Goal: Use online tool/utility: Utilize a website feature to perform a specific function

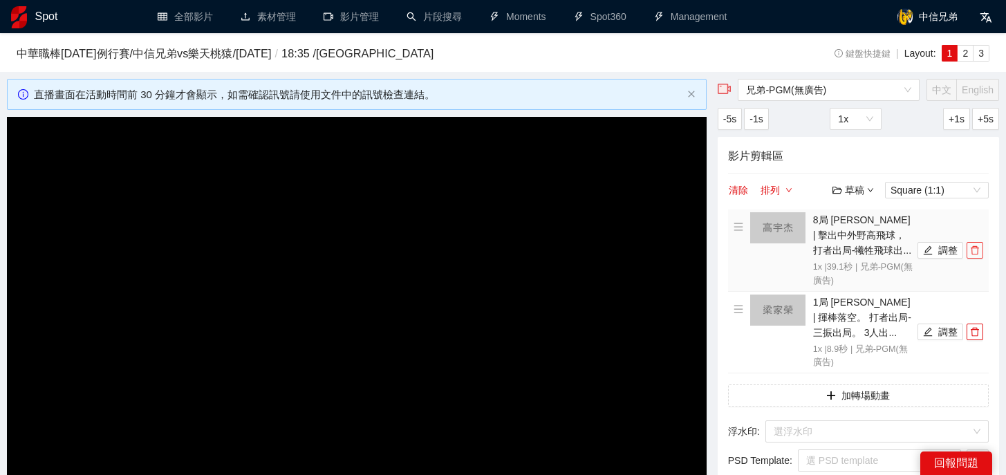
click at [975, 252] on icon "delete" at bounding box center [975, 251] width 10 height 10
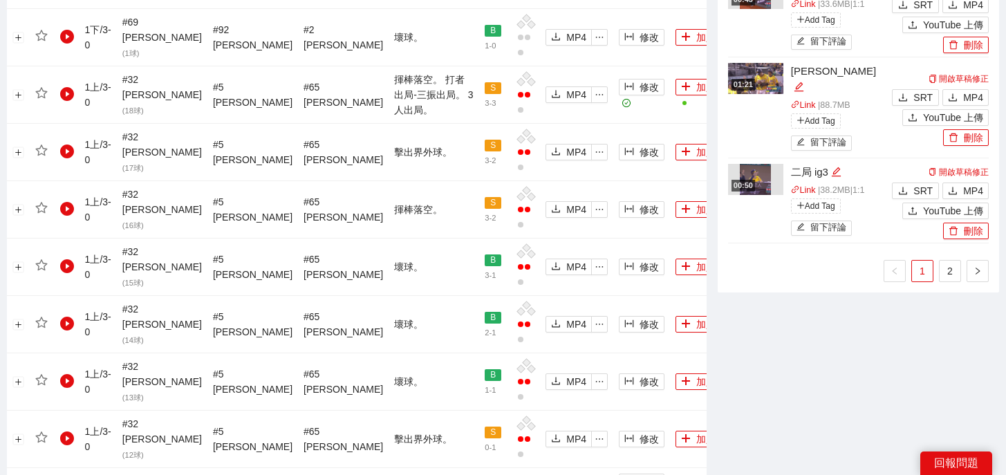
scroll to position [1610, 0]
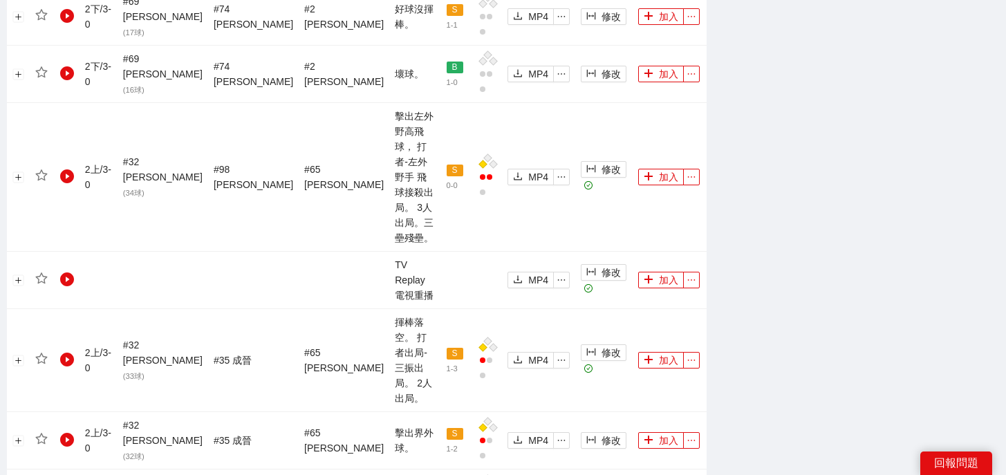
scroll to position [1560, 0]
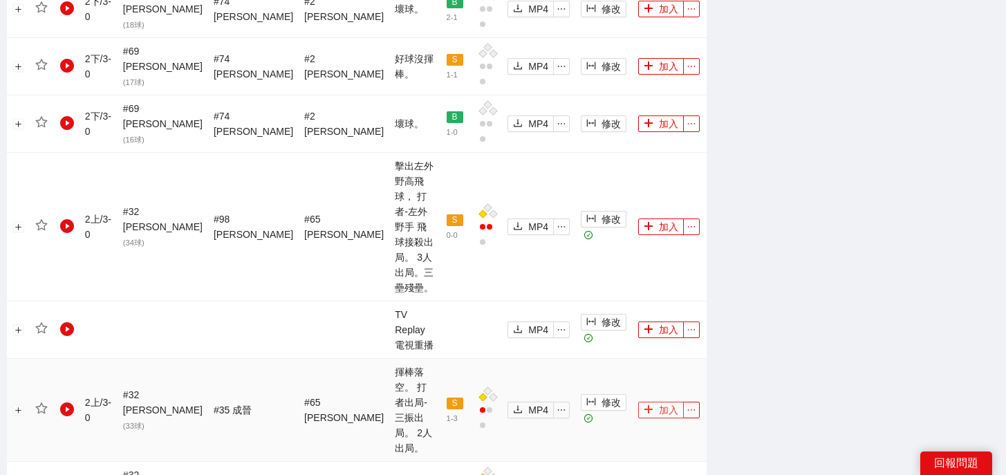
click at [654, 402] on button "加入" at bounding box center [661, 410] width 46 height 17
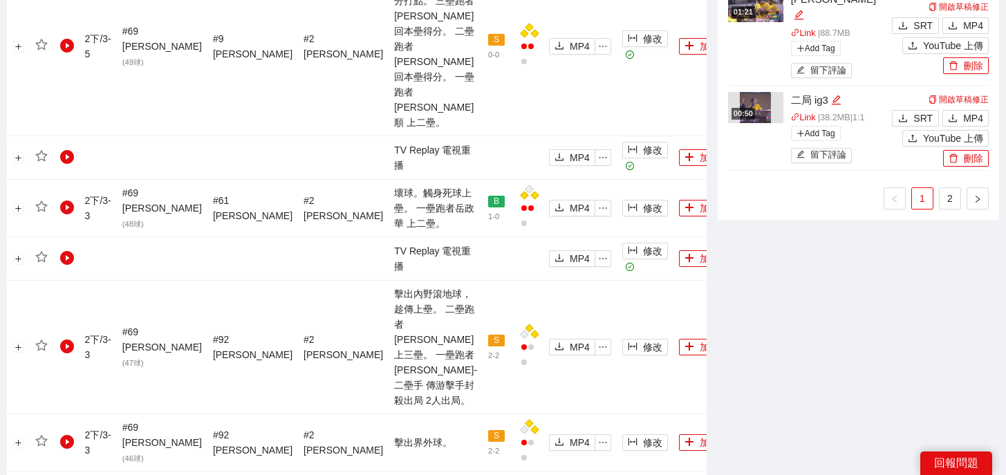
scroll to position [1581, 0]
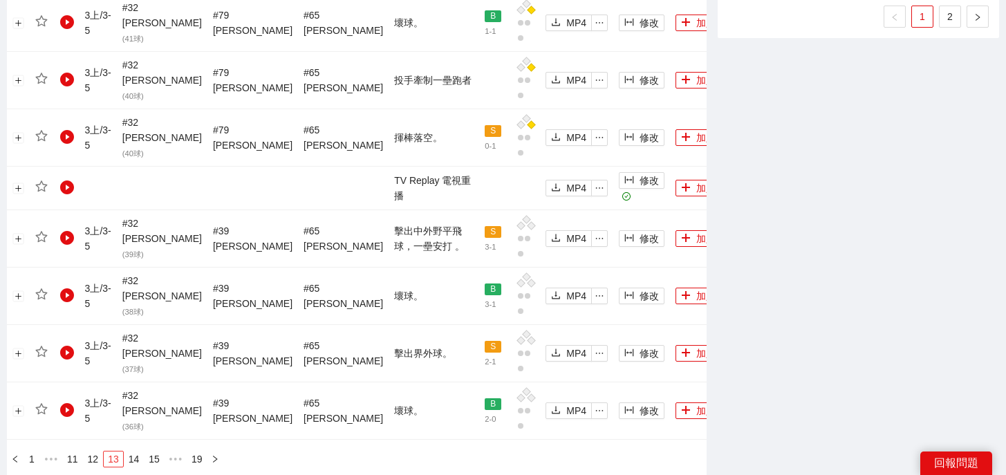
click at [94, 452] on link "12" at bounding box center [93, 459] width 19 height 15
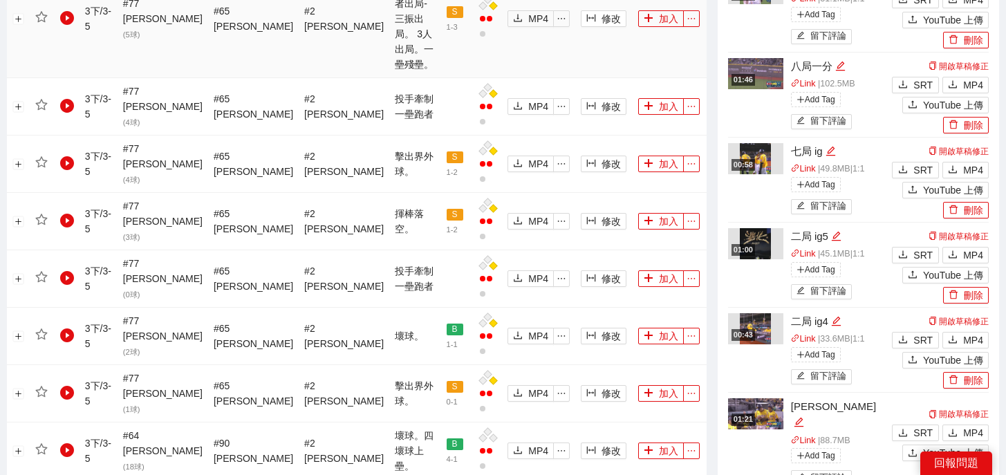
scroll to position [1589, 0]
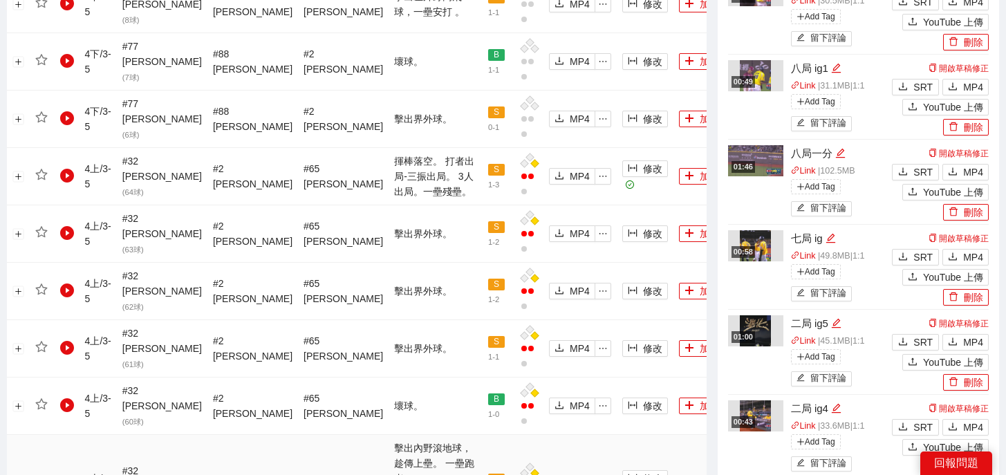
scroll to position [807, 0]
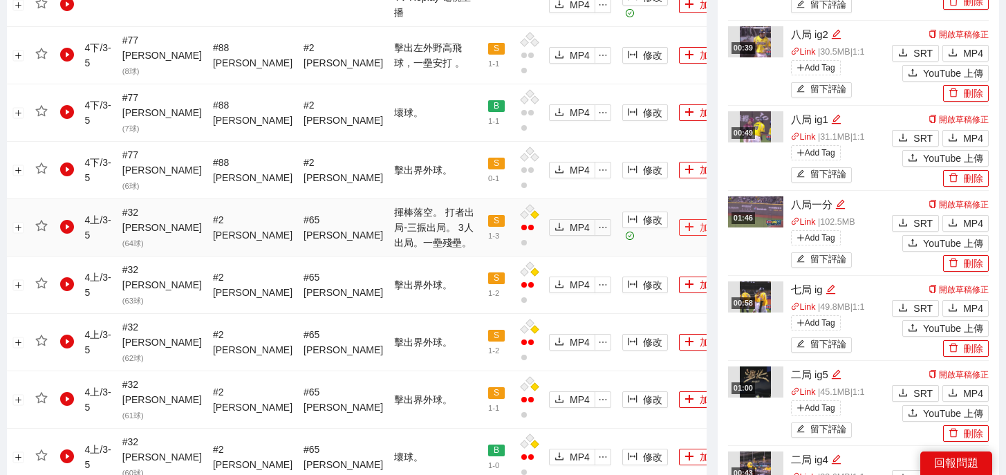
click at [679, 219] on button "加入" at bounding box center [702, 227] width 46 height 17
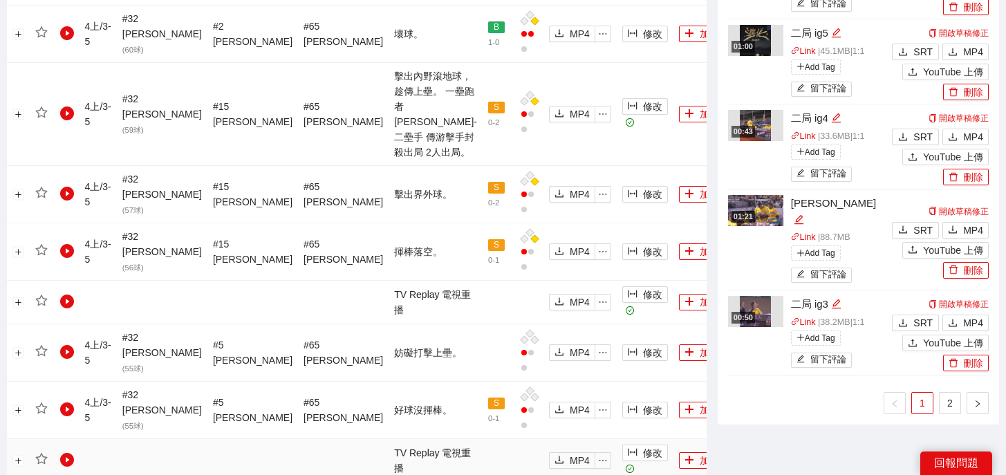
scroll to position [1547, 0]
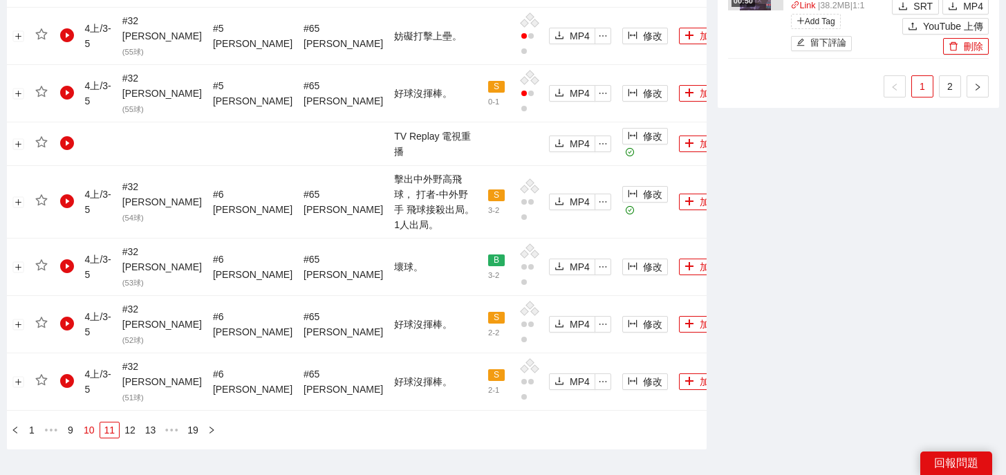
click at [92, 423] on link "10" at bounding box center [89, 430] width 19 height 15
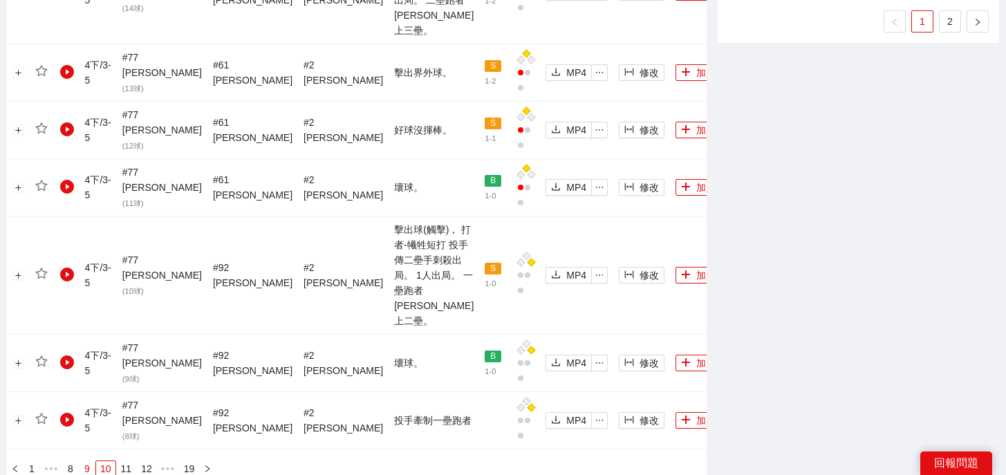
click at [89, 461] on link "9" at bounding box center [87, 468] width 15 height 15
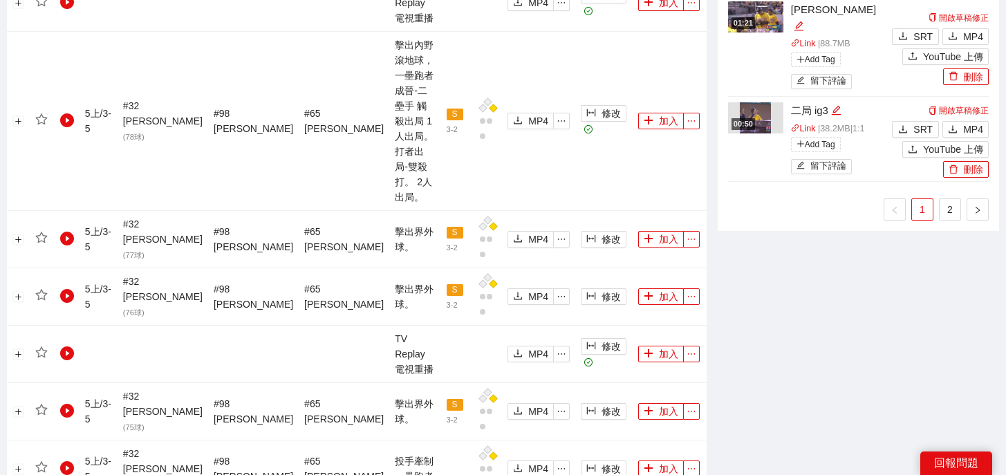
scroll to position [1567, 0]
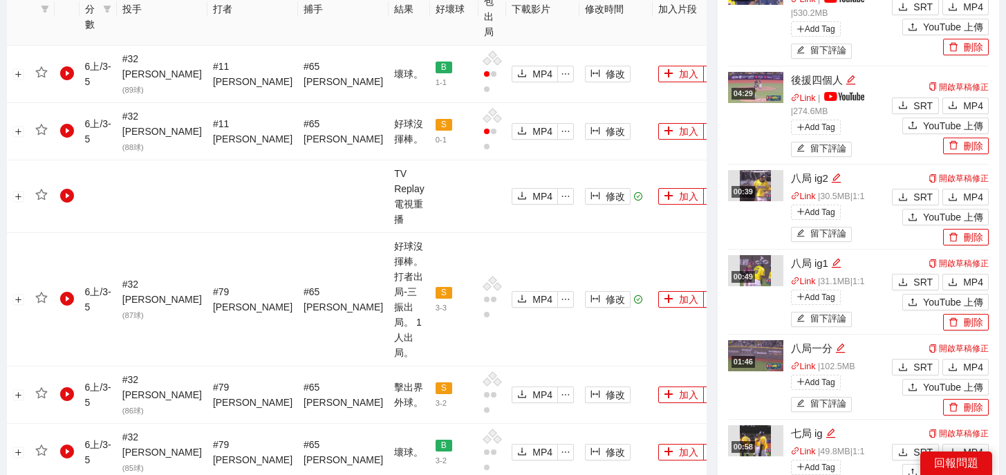
scroll to position [743, 0]
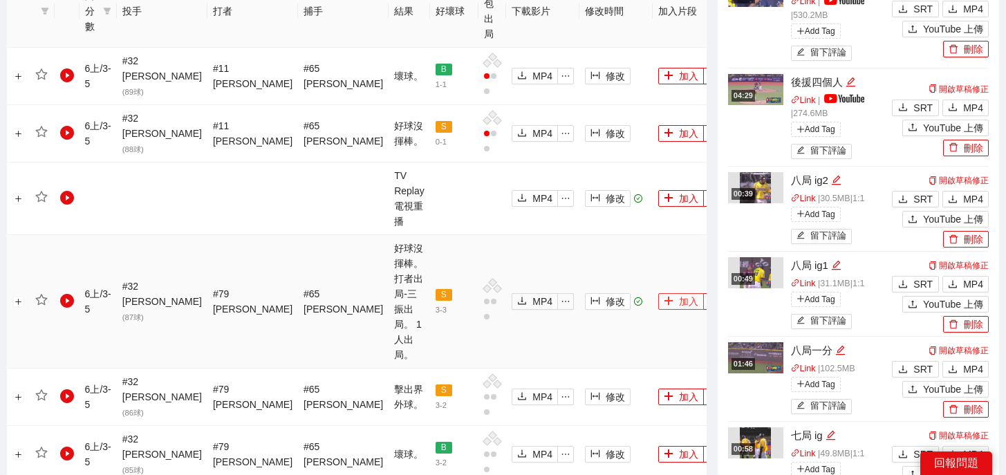
click at [664, 296] on span "plus" at bounding box center [669, 301] width 10 height 11
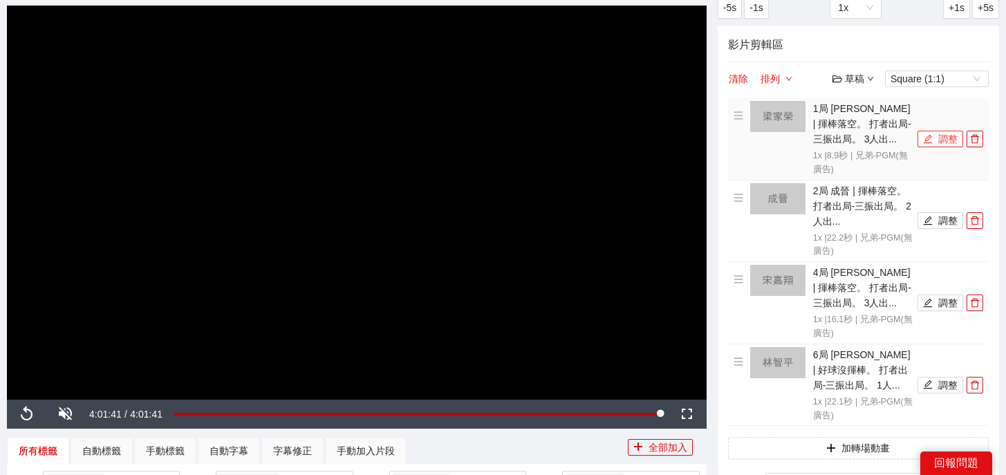
scroll to position [128, 0]
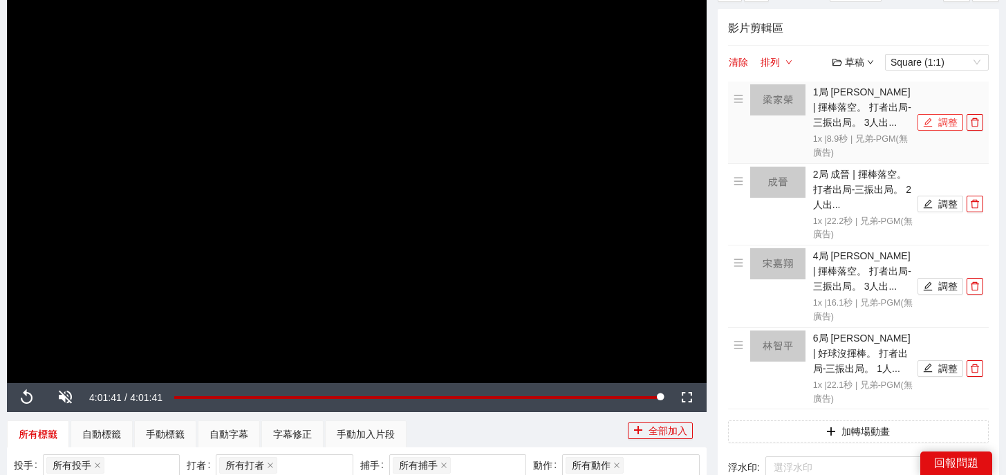
click at [938, 121] on button "調整" at bounding box center [941, 122] width 46 height 17
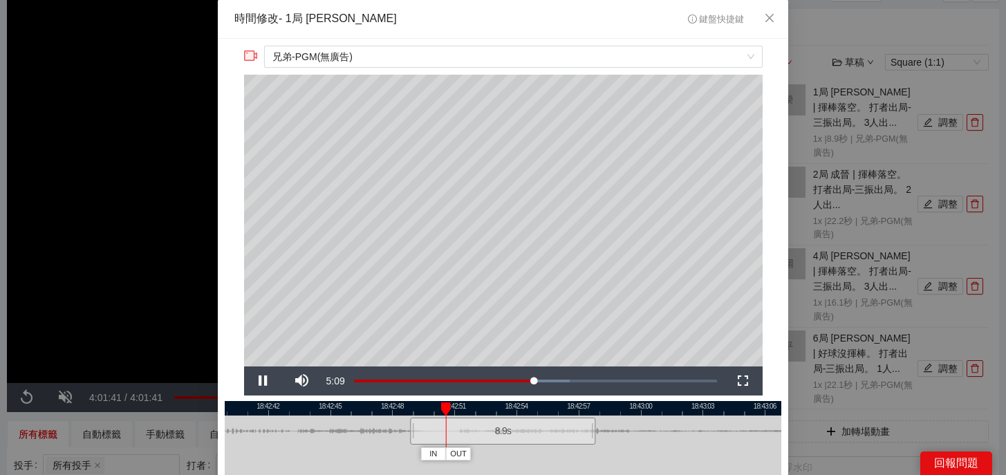
scroll to position [35, 0]
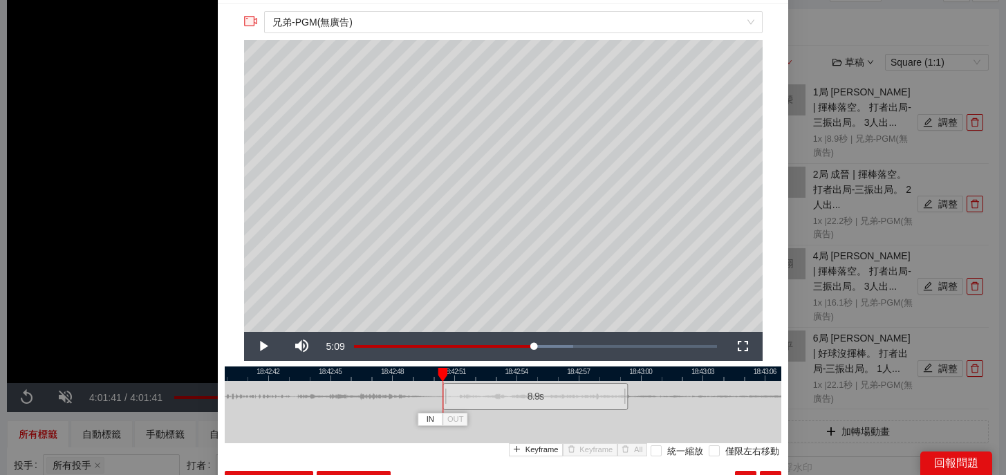
drag, startPoint x: 472, startPoint y: 397, endPoint x: 504, endPoint y: 397, distance: 32.5
click at [504, 397] on div "8.9 s" at bounding box center [535, 396] width 185 height 27
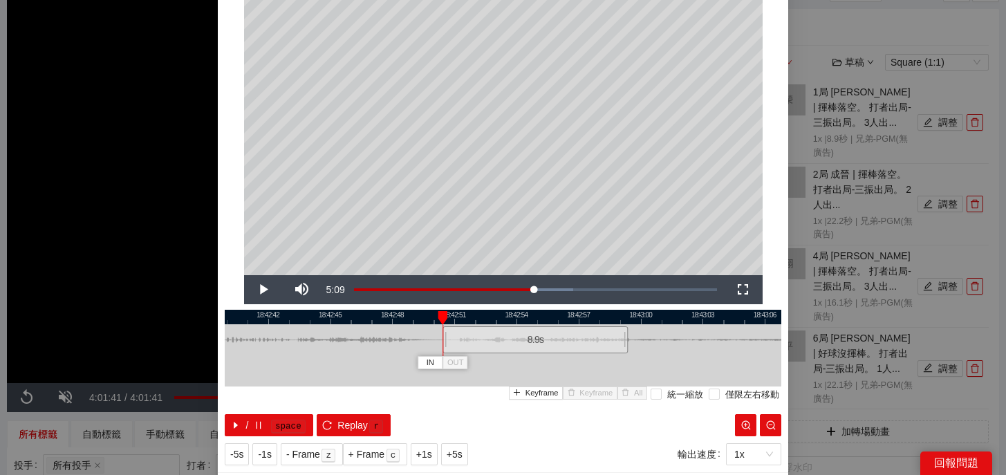
scroll to position [105, 0]
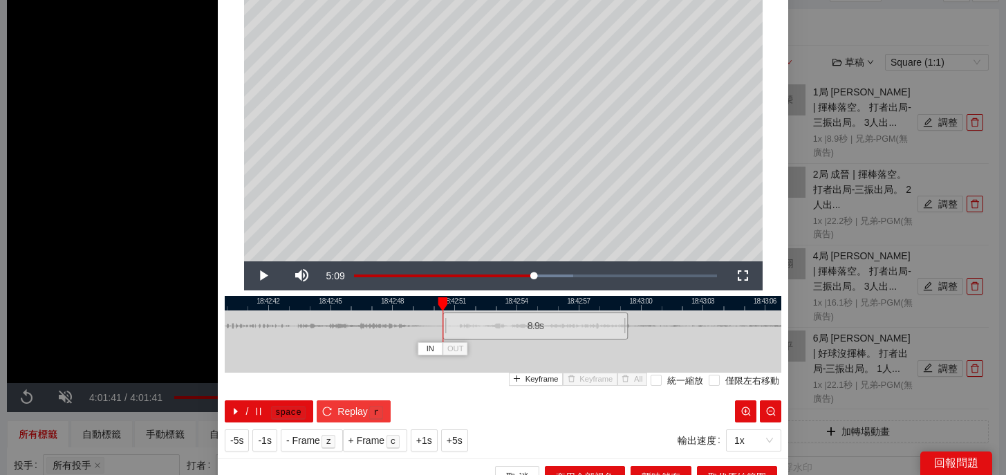
click at [362, 404] on span "Replay" at bounding box center [353, 411] width 30 height 15
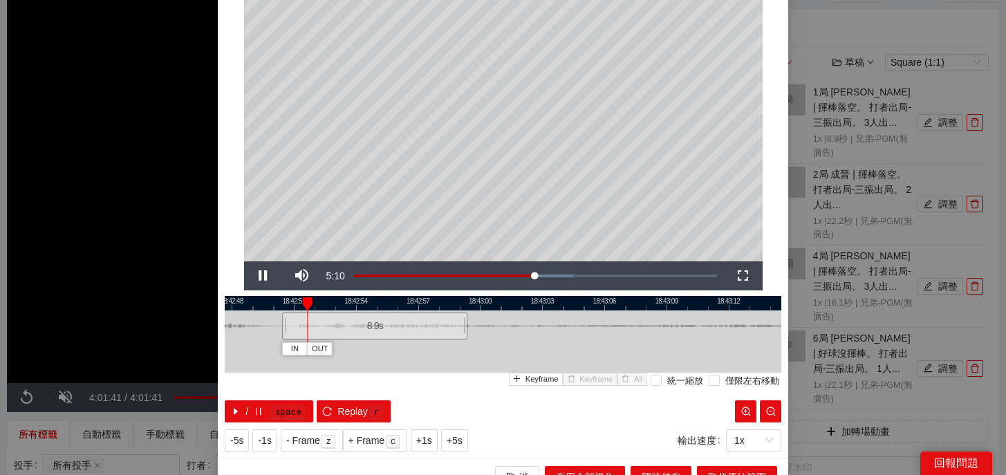
drag, startPoint x: 638, startPoint y: 302, endPoint x: 457, endPoint y: 302, distance: 180.5
click at [457, 302] on div at bounding box center [342, 303] width 557 height 15
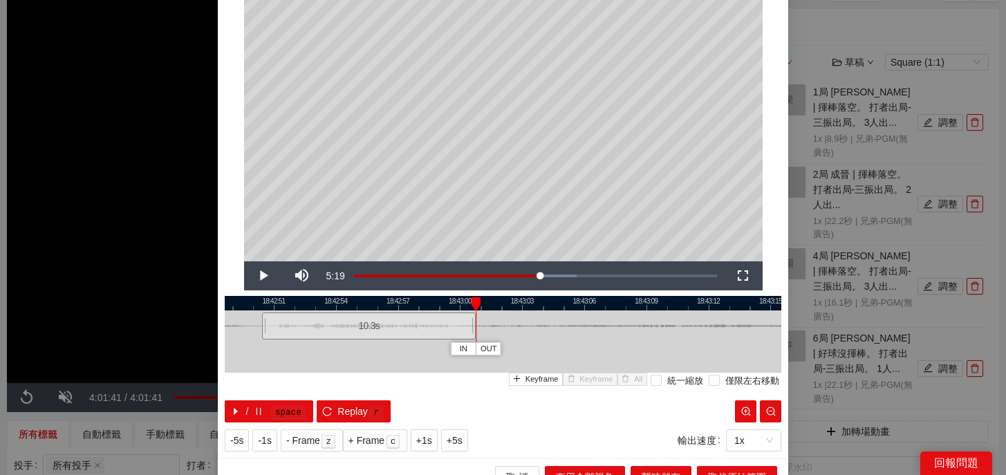
drag, startPoint x: 445, startPoint y: 326, endPoint x: 474, endPoint y: 327, distance: 28.4
click at [474, 327] on div at bounding box center [474, 326] width 8 height 31
drag, startPoint x: 477, startPoint y: 300, endPoint x: 302, endPoint y: 298, distance: 174.3
click at [304, 298] on div at bounding box center [309, 304] width 10 height 14
click at [340, 407] on span "Replay" at bounding box center [353, 411] width 30 height 15
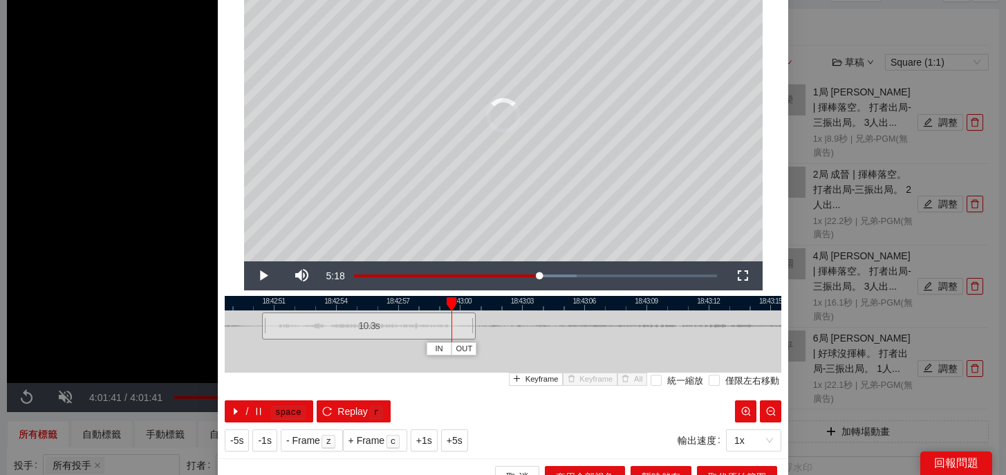
drag, startPoint x: 338, startPoint y: 300, endPoint x: 449, endPoint y: 302, distance: 111.4
click at [449, 302] on div at bounding box center [452, 304] width 10 height 14
click at [467, 329] on div at bounding box center [468, 326] width 8 height 31
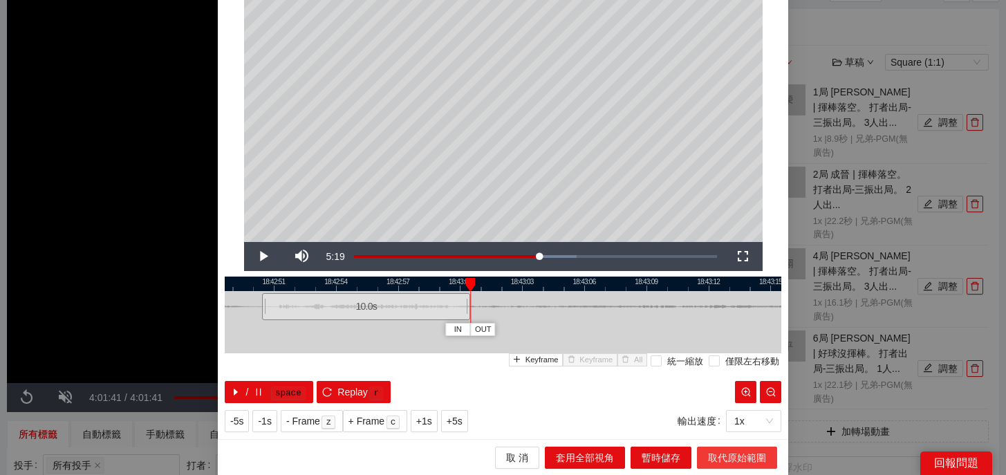
click at [721, 454] on span "取代原始範圍" at bounding box center [737, 457] width 58 height 15
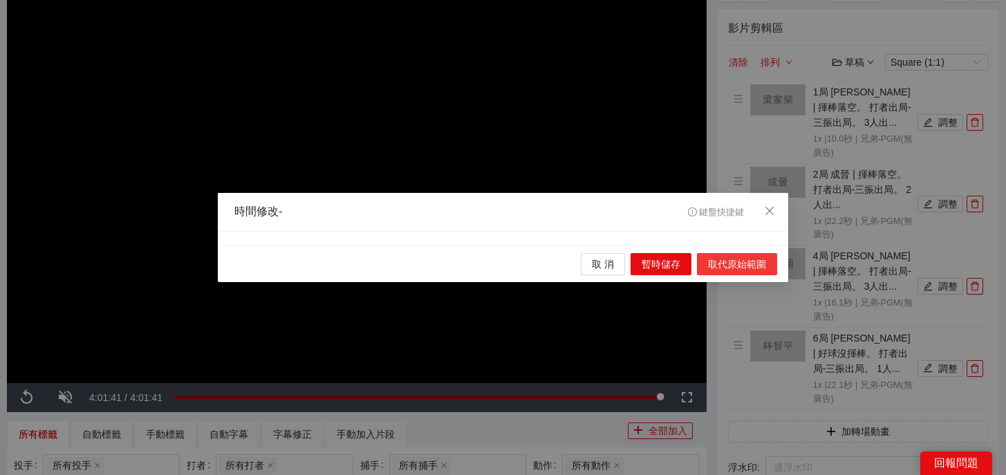
scroll to position [0, 0]
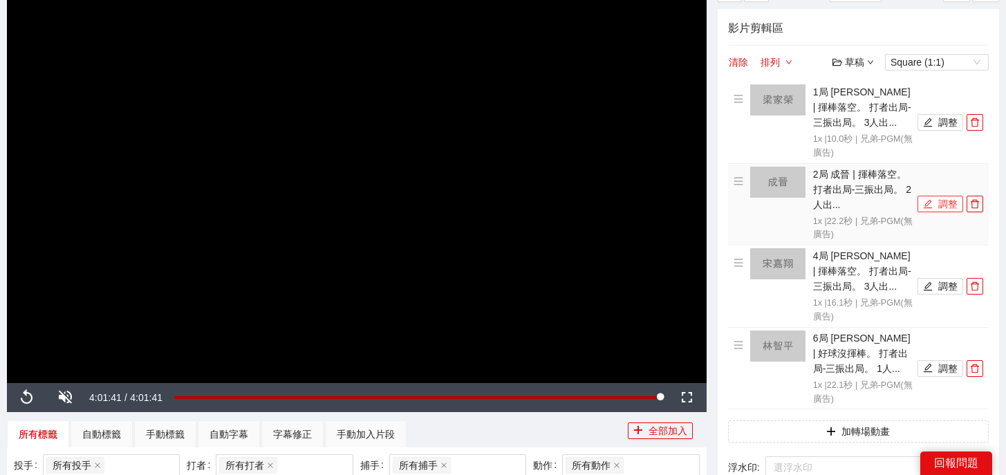
click at [941, 197] on button "調整" at bounding box center [941, 204] width 46 height 17
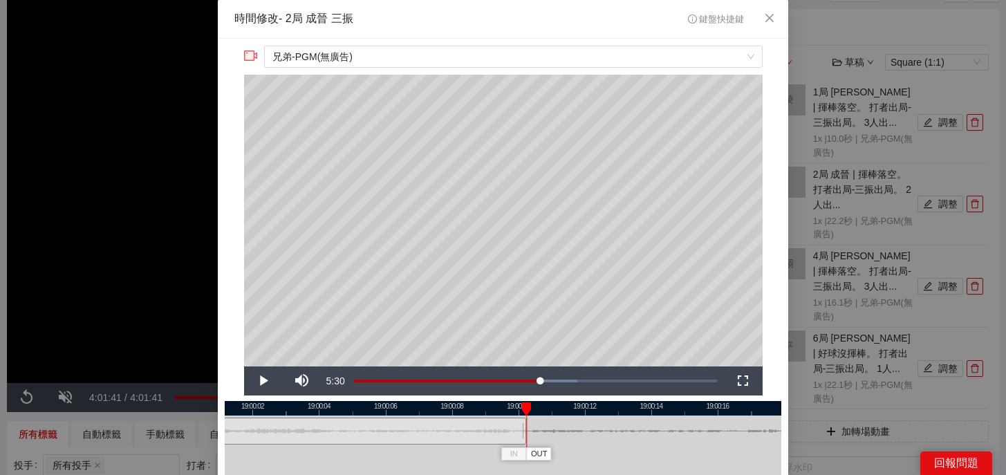
drag, startPoint x: 626, startPoint y: 436, endPoint x: 524, endPoint y: 430, distance: 102.5
click at [524, 430] on div at bounding box center [524, 431] width 8 height 31
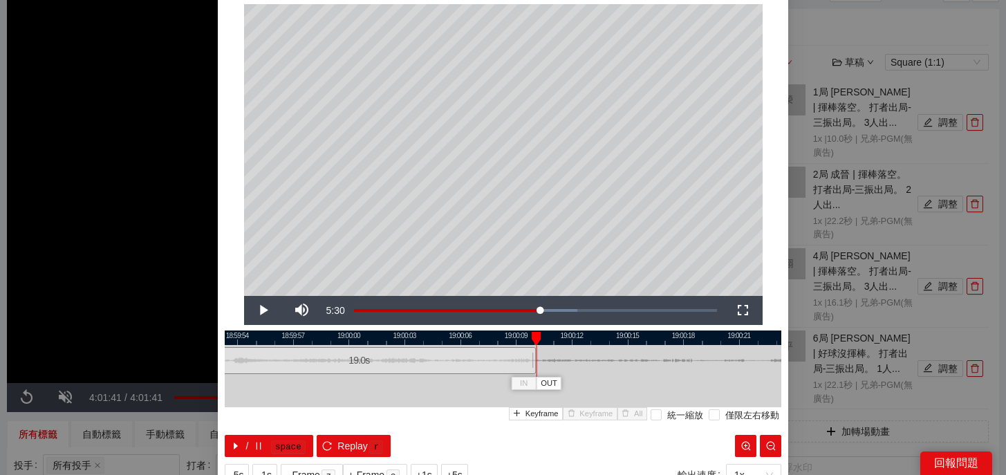
click at [532, 362] on div at bounding box center [535, 360] width 8 height 31
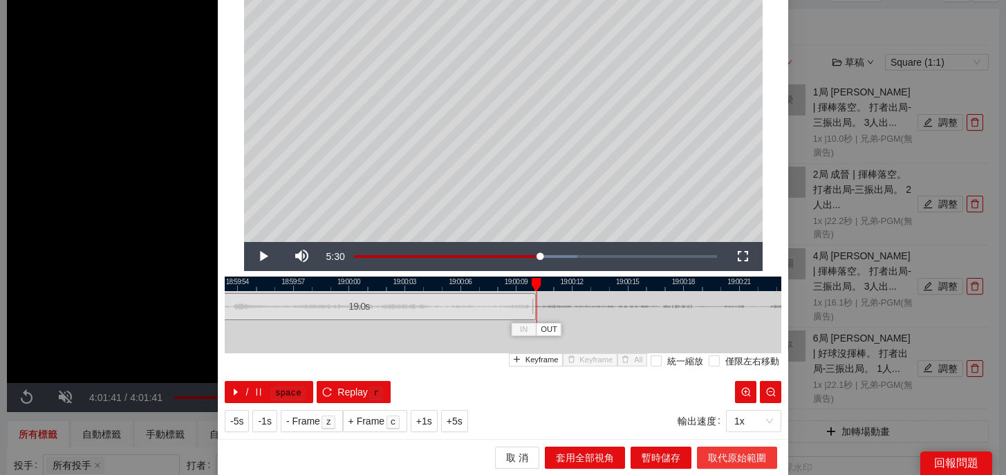
click at [749, 458] on span "取代原始範圍" at bounding box center [737, 457] width 58 height 15
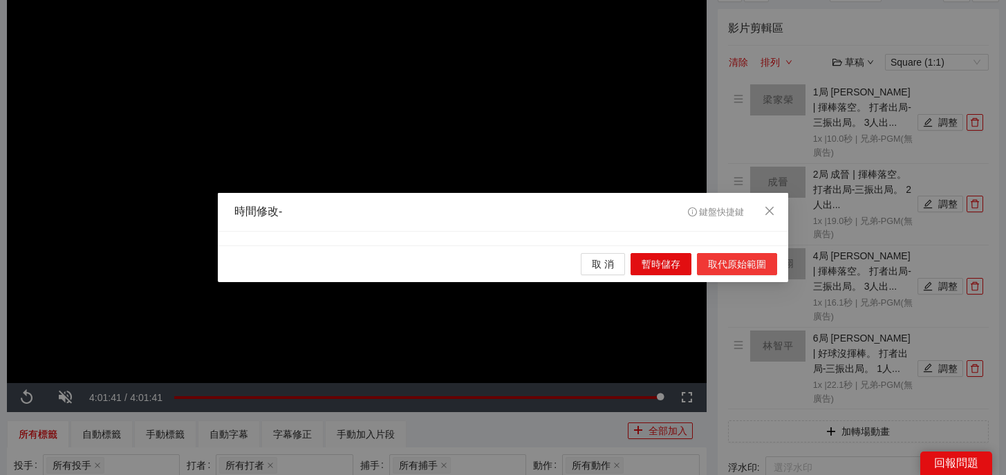
scroll to position [0, 0]
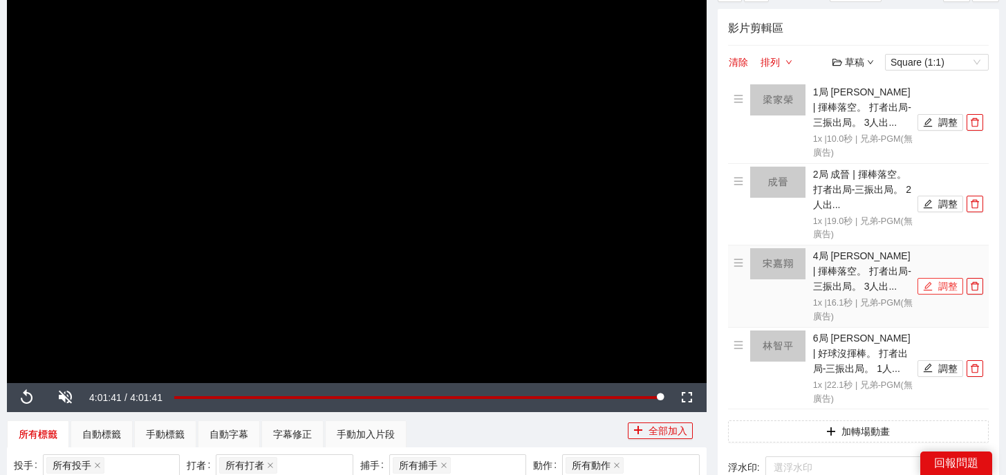
click at [929, 283] on icon "edit" at bounding box center [928, 286] width 9 height 9
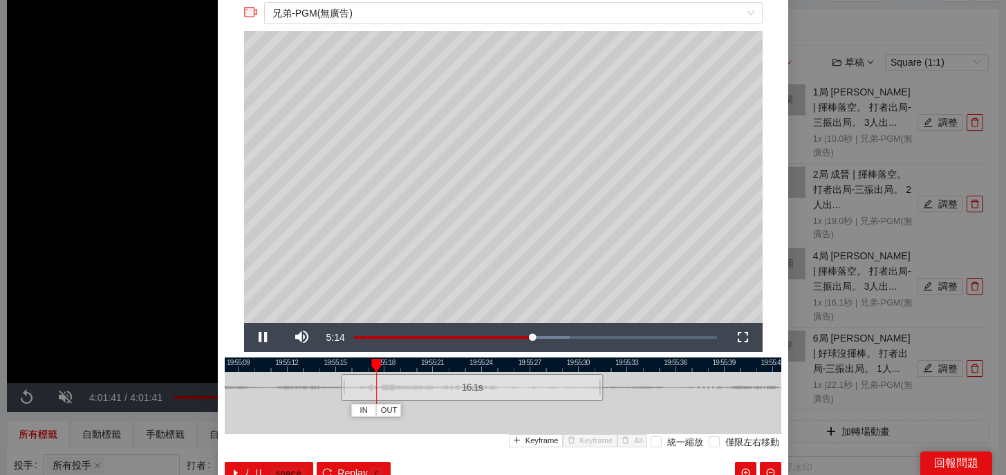
scroll to position [6, 0]
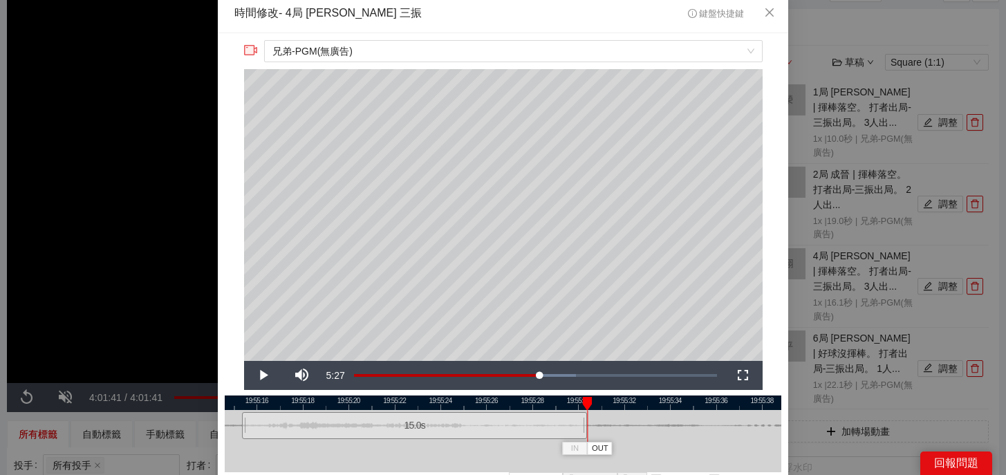
drag, startPoint x: 611, startPoint y: 432, endPoint x: 585, endPoint y: 425, distance: 27.4
click at [585, 425] on div at bounding box center [585, 425] width 8 height 31
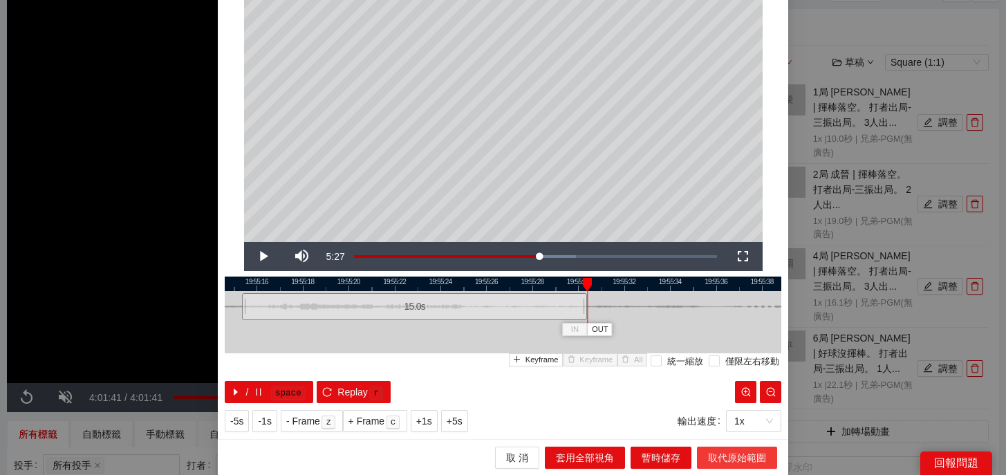
click at [742, 466] on button "取代原始範圍" at bounding box center [737, 458] width 80 height 22
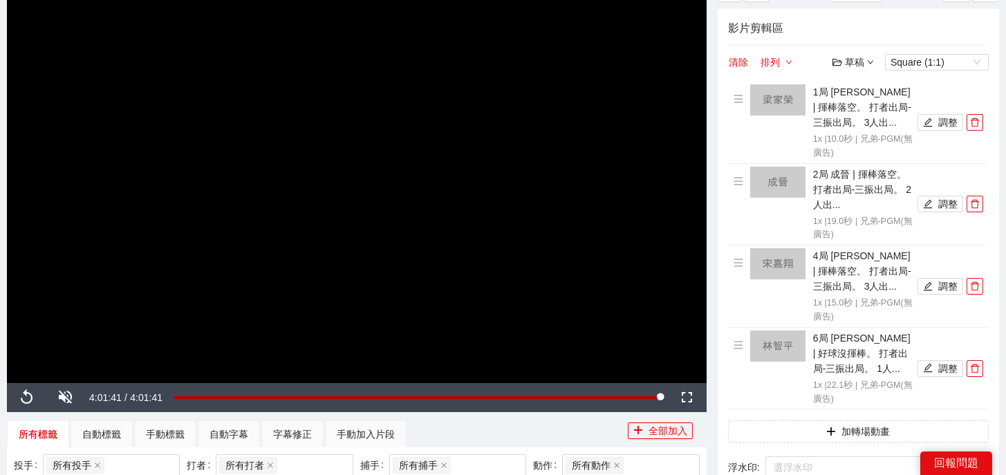
scroll to position [0, 0]
click at [947, 373] on button "調整" at bounding box center [941, 368] width 46 height 17
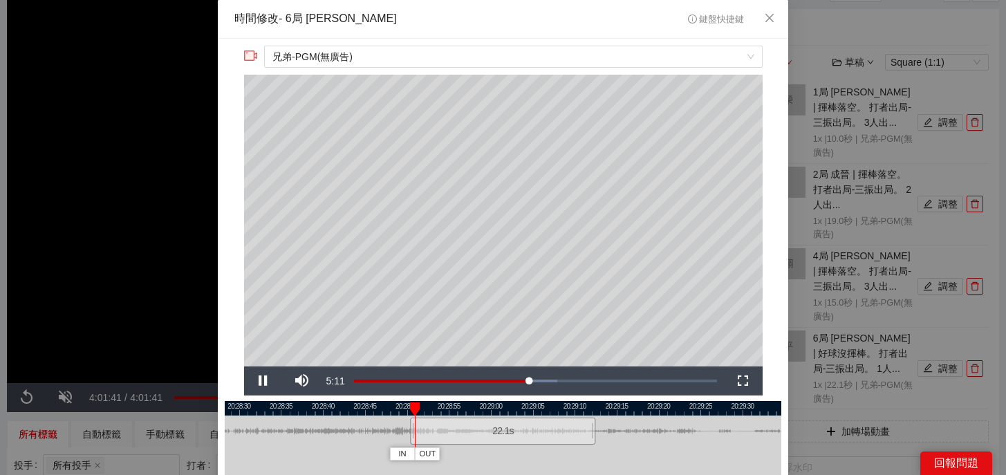
scroll to position [37, 0]
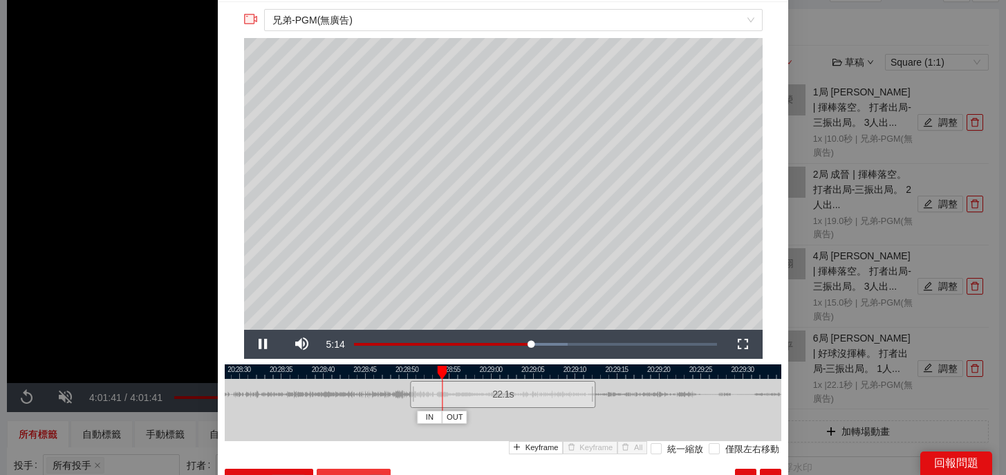
click at [366, 471] on button "Replay r" at bounding box center [354, 480] width 74 height 22
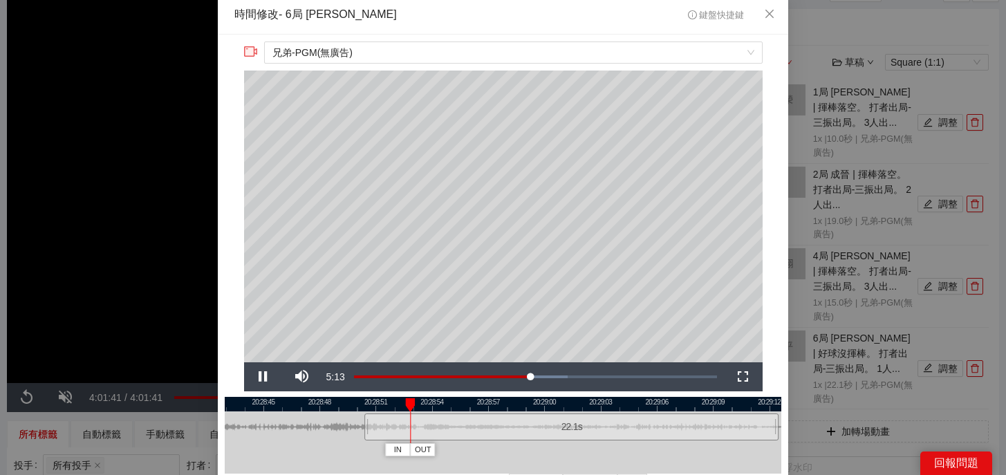
scroll to position [0, 0]
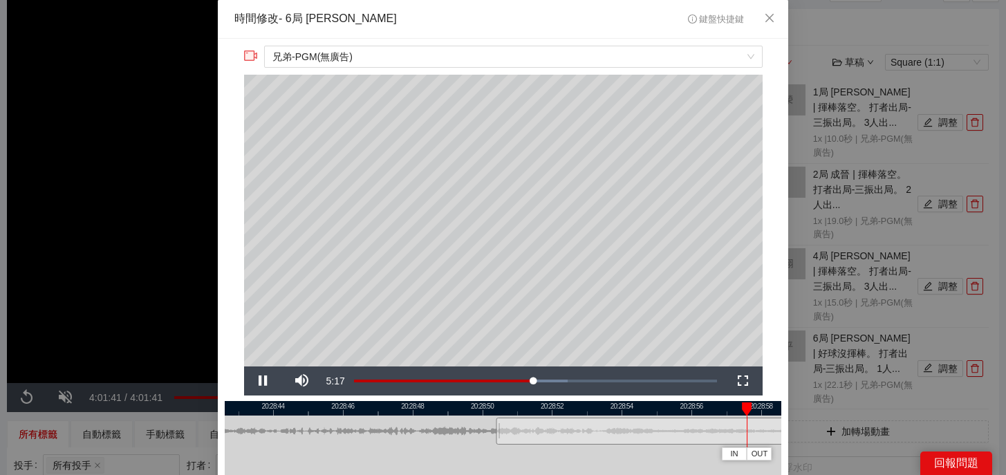
drag, startPoint x: 389, startPoint y: 407, endPoint x: 592, endPoint y: 412, distance: 203.4
click at [592, 411] on div at bounding box center [706, 408] width 557 height 15
drag, startPoint x: 497, startPoint y: 441, endPoint x: 418, endPoint y: 440, distance: 78.9
click at [418, 440] on div at bounding box center [420, 431] width 8 height 31
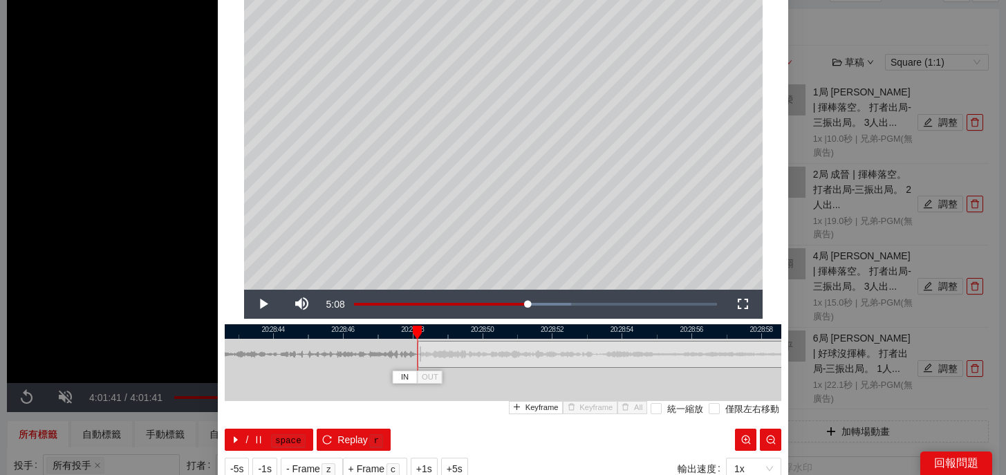
scroll to position [125, 0]
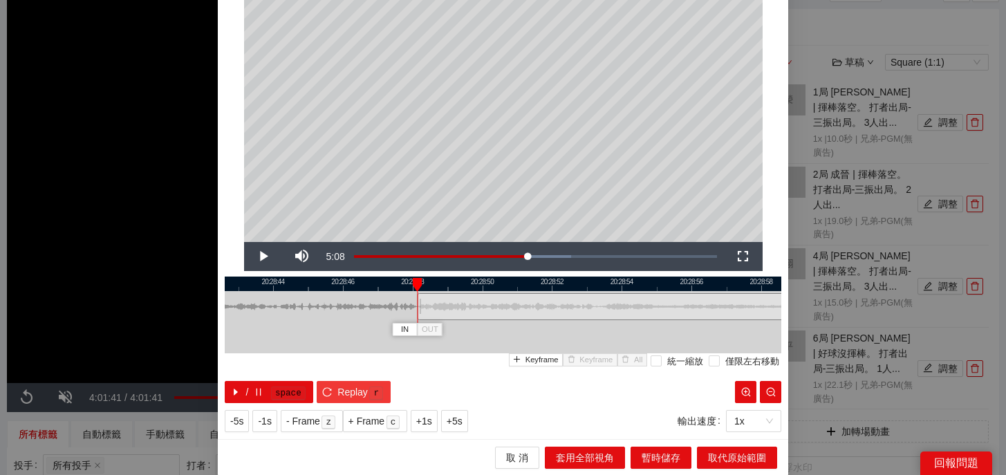
click at [346, 394] on span "Replay" at bounding box center [353, 392] width 30 height 15
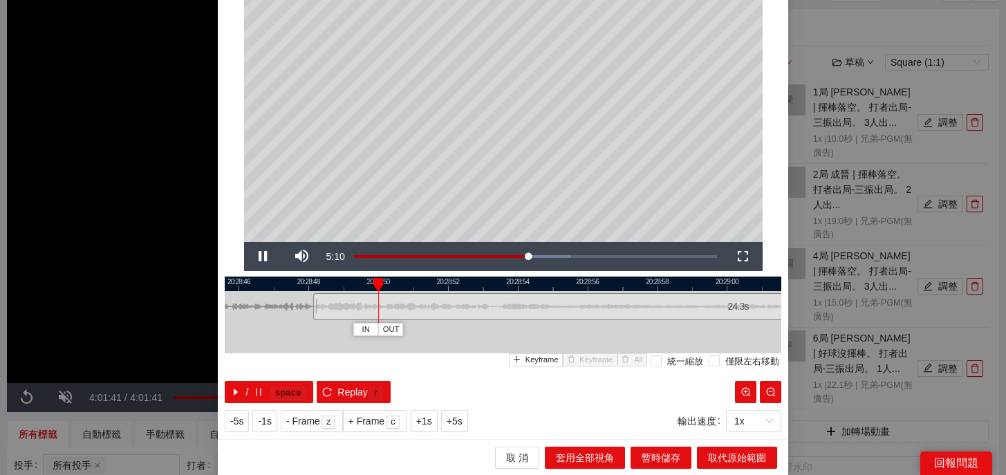
drag, startPoint x: 533, startPoint y: 284, endPoint x: 428, endPoint y: 291, distance: 105.4
click at [427, 291] on div "20:28:44 20:28:46 20:28:48 20:28:50 20:28:52 20:28:54 20:28:56 20:28:58 20:29:0…" at bounding box center [503, 340] width 557 height 127
click at [369, 398] on span "r" at bounding box center [376, 393] width 17 height 17
drag, startPoint x: 316, startPoint y: 311, endPoint x: 374, endPoint y: 313, distance: 57.4
click at [374, 313] on div at bounding box center [371, 306] width 8 height 31
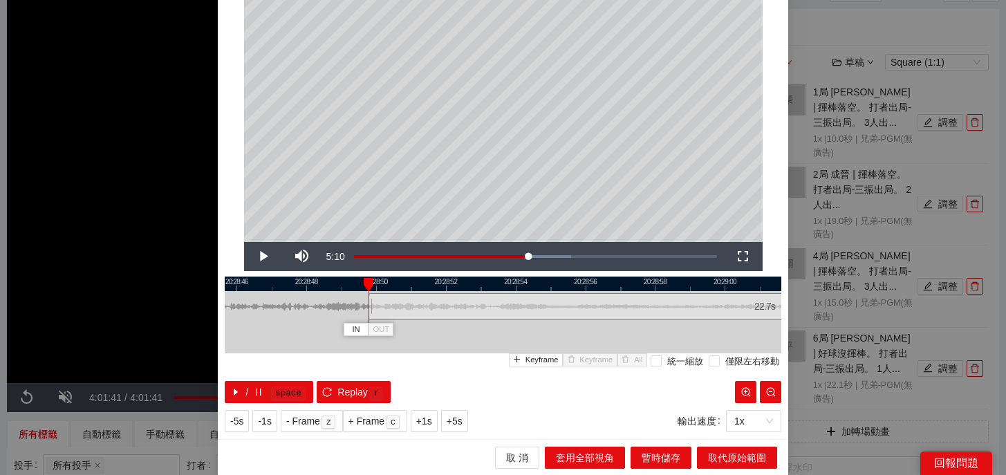
click at [347, 375] on div "20:28:44 20:28:46 20:28:48 20:28:50 20:28:52 20:28:54 20:28:56 20:28:58 20:29:0…" at bounding box center [503, 340] width 557 height 127
click at [347, 381] on button "Replay r" at bounding box center [354, 392] width 74 height 22
drag, startPoint x: 371, startPoint y: 317, endPoint x: 385, endPoint y: 317, distance: 13.1
click at [385, 317] on div at bounding box center [384, 306] width 8 height 31
click at [369, 387] on kbd "r" at bounding box center [376, 394] width 14 height 14
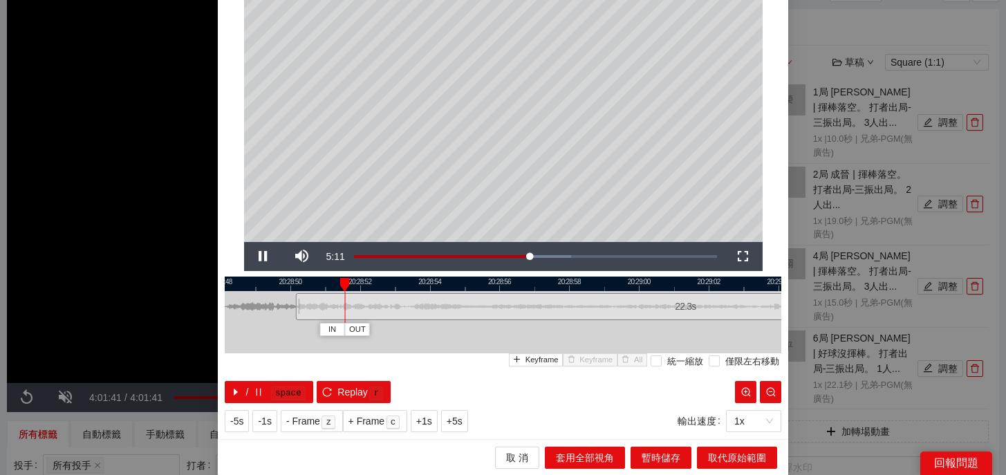
drag, startPoint x: 520, startPoint y: 281, endPoint x: 414, endPoint y: 285, distance: 105.9
click at [413, 286] on div at bounding box center [417, 284] width 557 height 15
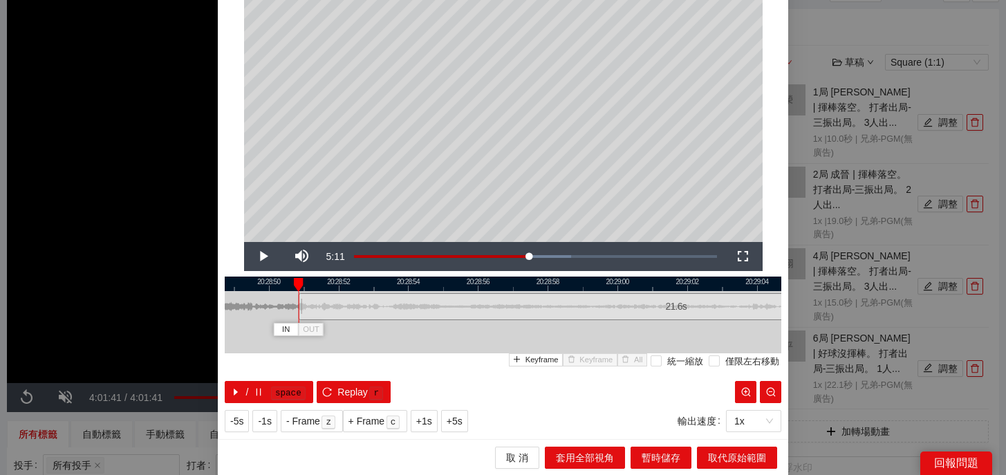
drag, startPoint x: 276, startPoint y: 313, endPoint x: 300, endPoint y: 315, distance: 24.2
click at [300, 315] on div at bounding box center [301, 306] width 8 height 31
click at [346, 386] on span "Replay" at bounding box center [353, 392] width 30 height 15
drag, startPoint x: 300, startPoint y: 311, endPoint x: 312, endPoint y: 316, distance: 12.7
click at [313, 316] on div at bounding box center [313, 306] width 8 height 31
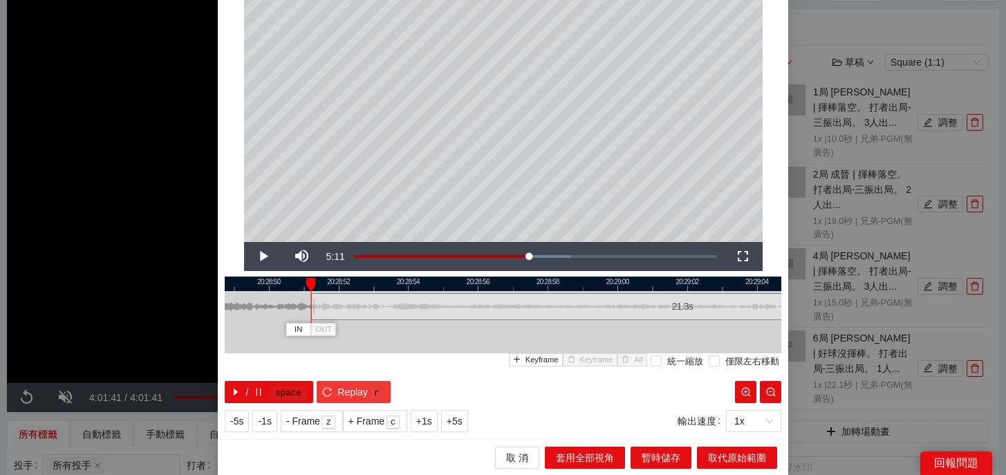
click at [369, 391] on kbd "r" at bounding box center [376, 394] width 14 height 14
click at [358, 388] on span "Replay" at bounding box center [353, 392] width 30 height 15
click at [260, 257] on span "Video Player" at bounding box center [263, 257] width 39 height 0
click at [356, 389] on span "Replay" at bounding box center [353, 392] width 30 height 15
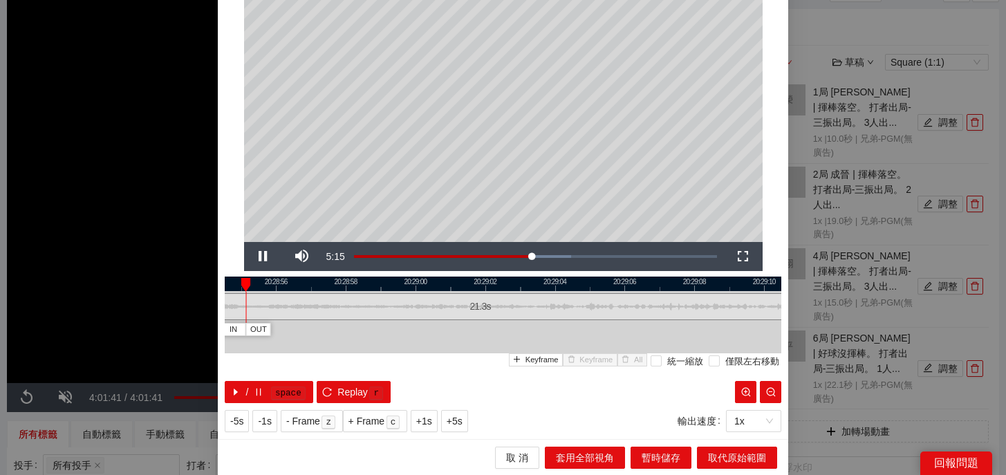
drag, startPoint x: 645, startPoint y: 281, endPoint x: 443, endPoint y: 281, distance: 202.0
click at [443, 281] on div at bounding box center [301, 284] width 557 height 15
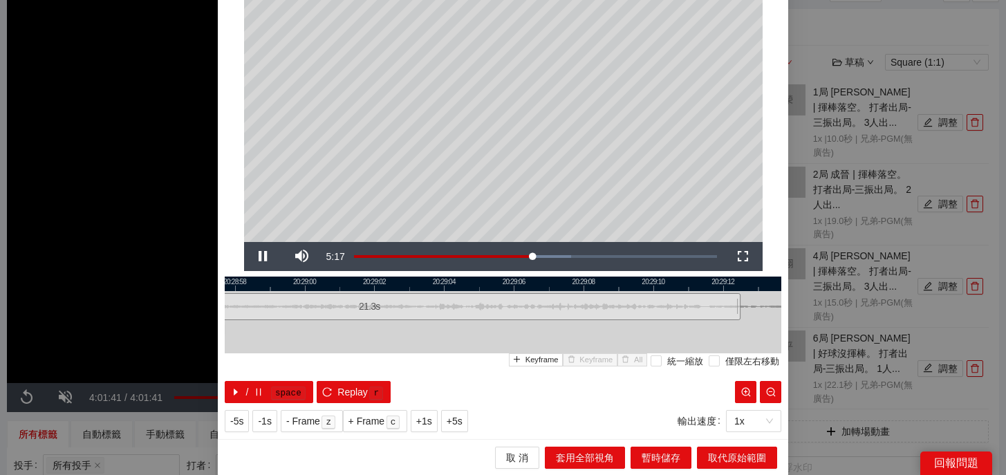
drag, startPoint x: 645, startPoint y: 285, endPoint x: 535, endPoint y: 287, distance: 110.7
click at [535, 287] on div at bounding box center [392, 284] width 557 height 15
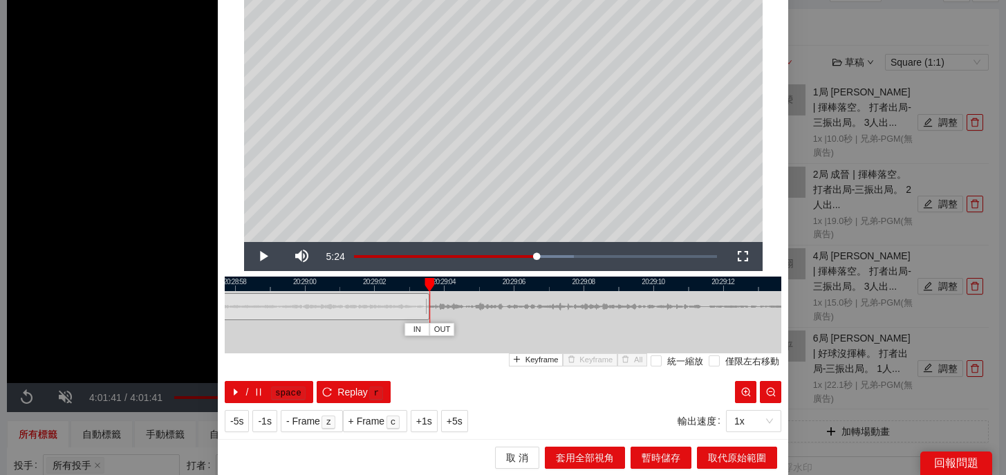
drag, startPoint x: 739, startPoint y: 313, endPoint x: 428, endPoint y: 318, distance: 311.3
click at [428, 318] on div at bounding box center [427, 306] width 8 height 31
click at [722, 453] on span "取代原始範圍" at bounding box center [737, 457] width 58 height 15
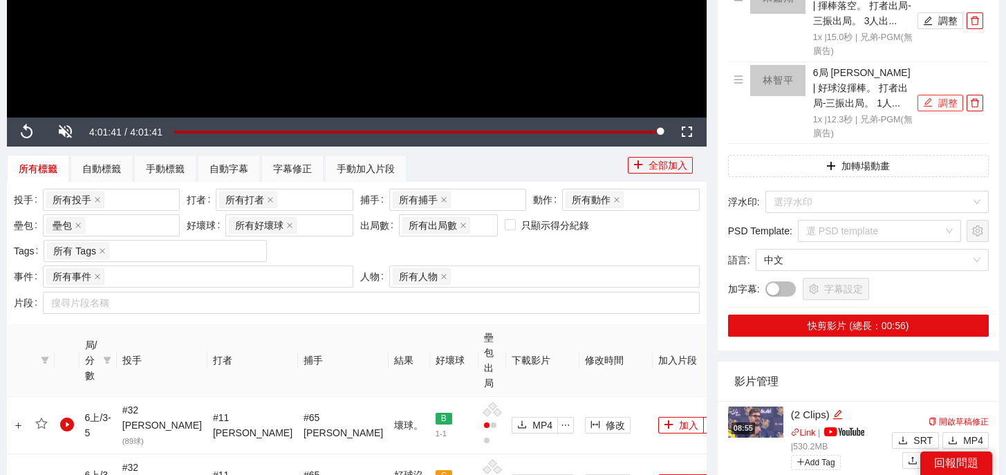
scroll to position [392, 0]
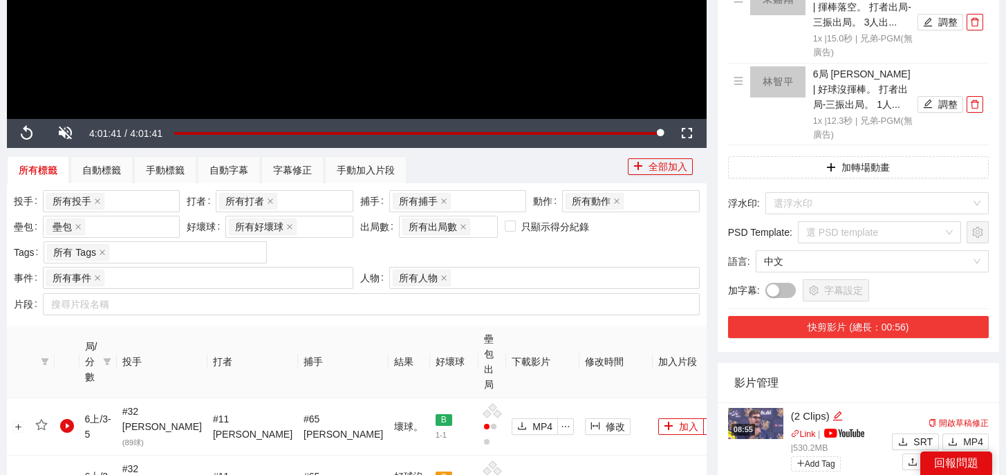
click at [906, 324] on button "快剪影片 (總長：00:56)" at bounding box center [858, 327] width 261 height 22
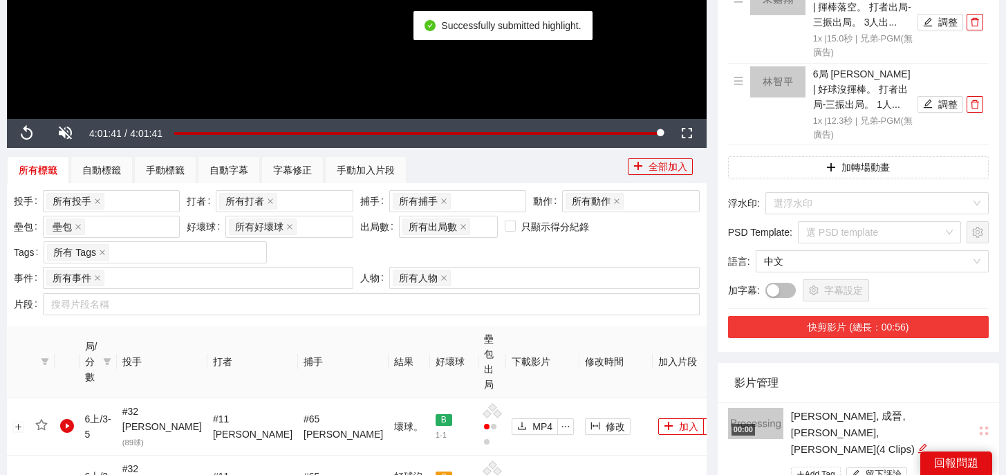
scroll to position [573, 0]
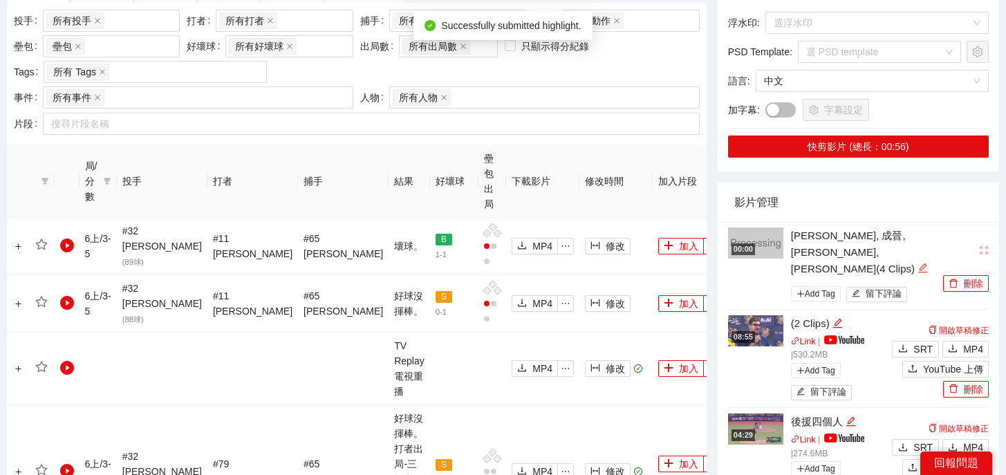
click at [918, 263] on icon "edit" at bounding box center [923, 268] width 10 height 10
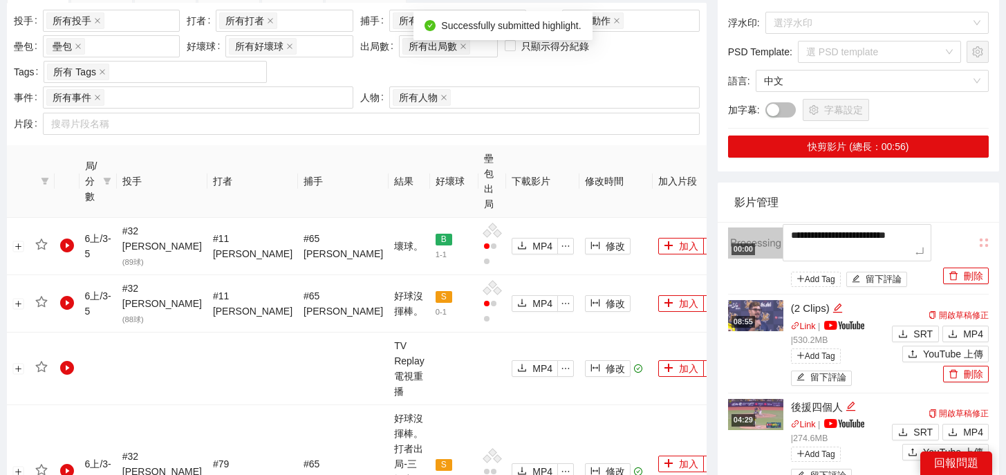
drag, startPoint x: 849, startPoint y: 252, endPoint x: 711, endPoint y: 177, distance: 157.2
type textarea "*"
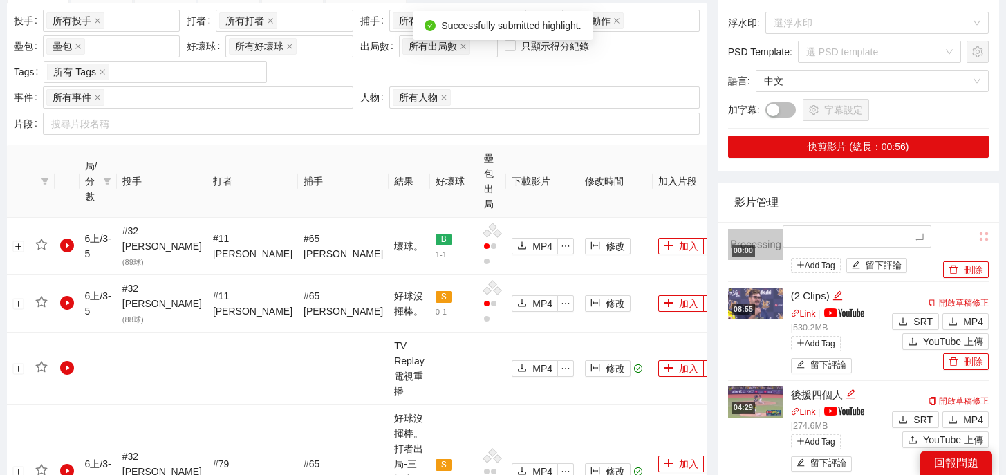
type textarea "*"
type textarea "**"
type textarea "***"
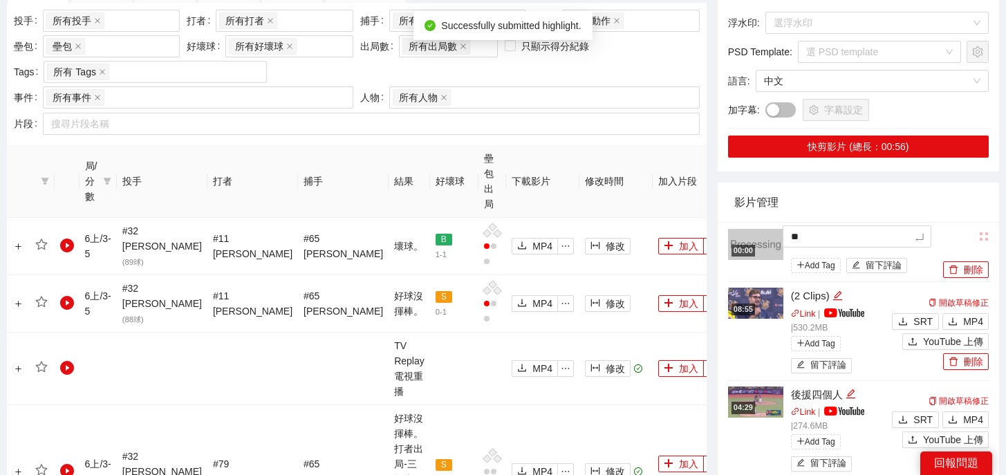
type textarea "***"
type textarea "*"
type textarea "**"
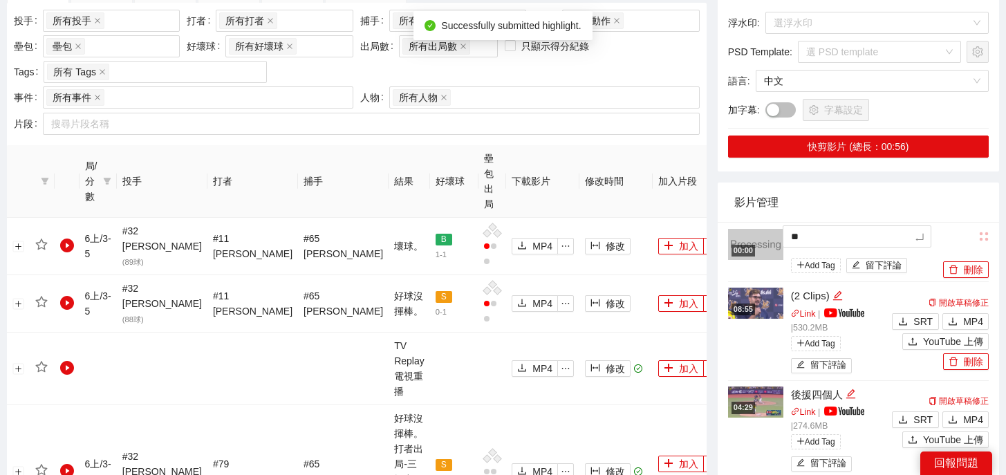
type textarea "***"
type textarea "**"
type textarea "****"
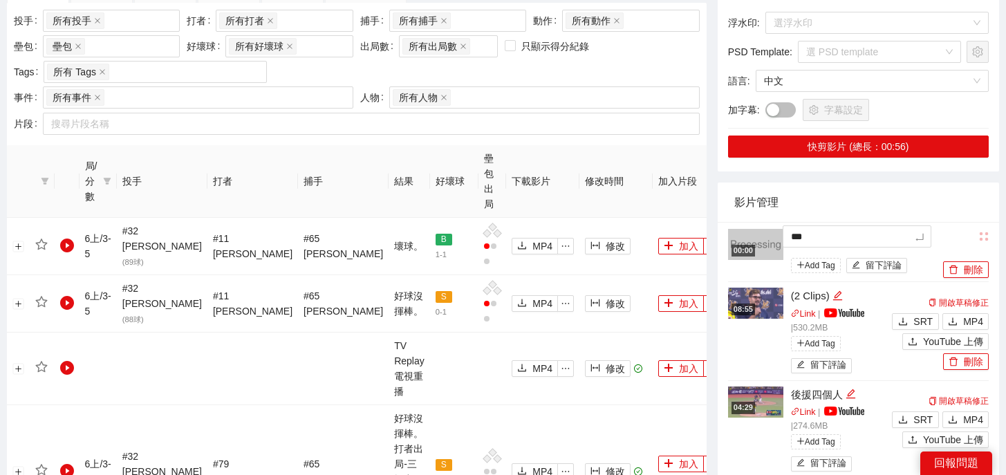
type textarea "****"
type textarea "*****"
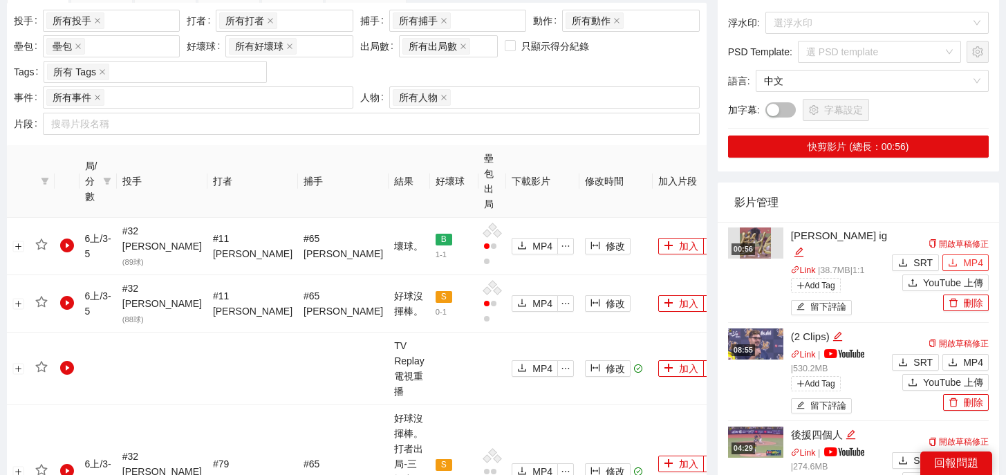
click at [966, 255] on span "MP4" at bounding box center [974, 262] width 20 height 15
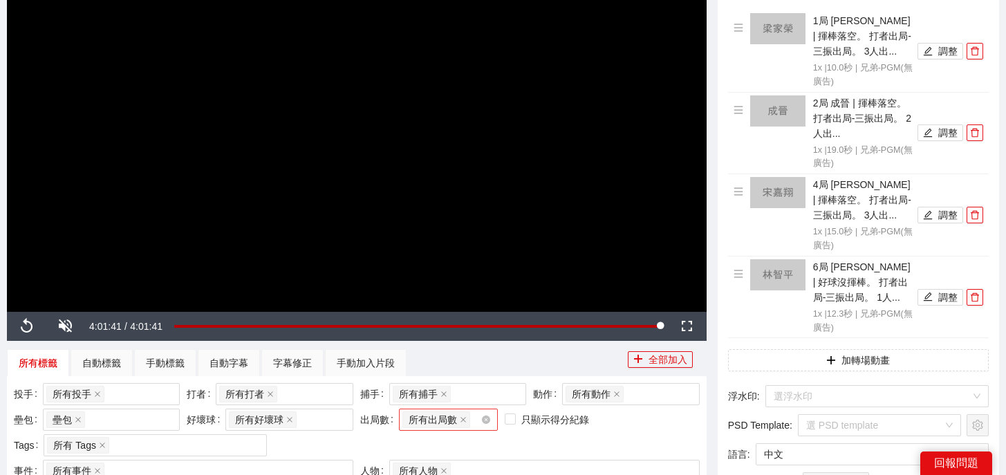
scroll to position [0, 0]
